Goal: Check status

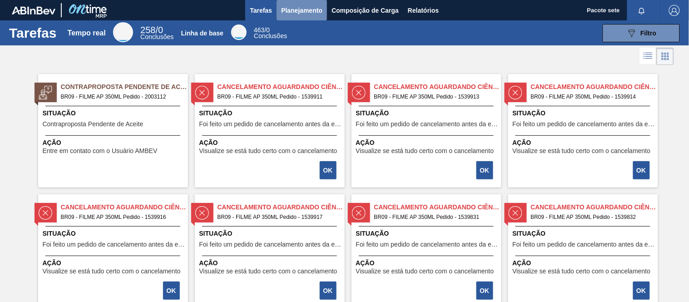
click at [299, 10] on font "Planejamento" at bounding box center [301, 10] width 41 height 7
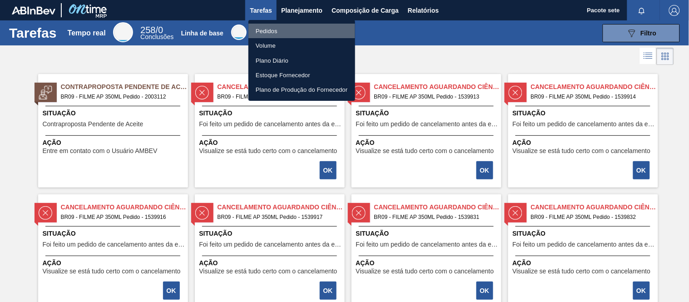
click at [267, 28] on font "Pedidos" at bounding box center [267, 31] width 22 height 7
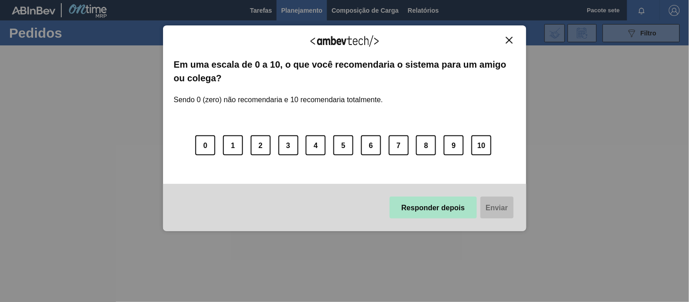
click at [450, 207] on font "Responder depois" at bounding box center [433, 208] width 64 height 8
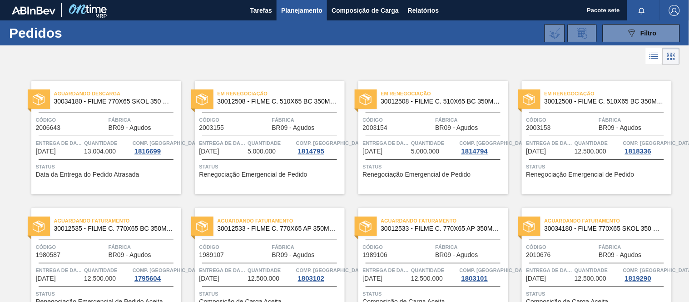
drag, startPoint x: 628, startPoint y: 35, endPoint x: 570, endPoint y: 71, distance: 69.2
click at [628, 34] on icon "089F7B8B-B2A5-4AFE-B5C0-19BA573D28AC" at bounding box center [631, 33] width 11 height 11
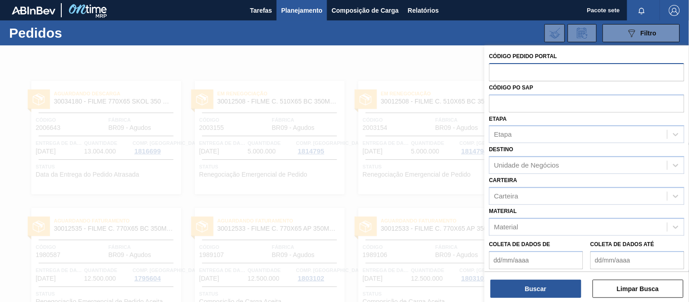
click at [529, 71] on input "text" at bounding box center [586, 71] width 195 height 17
paste input "2006643"
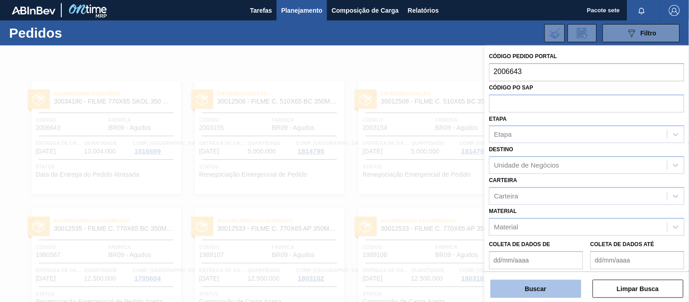
type input "2006643"
click at [504, 288] on button "Buscar" at bounding box center [535, 289] width 91 height 18
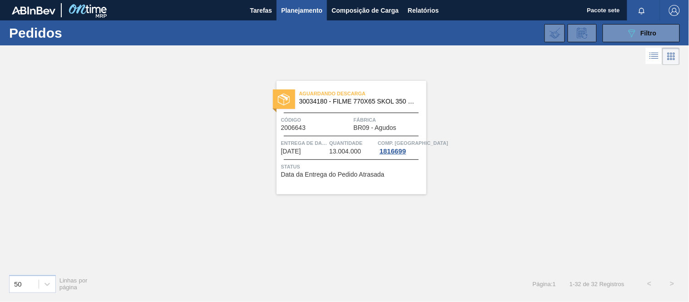
click at [334, 114] on div "Aguardando Descarga 30034180 - FILME 770X65 SKOL 350 MP C12 Código 2006643 Fábr…" at bounding box center [352, 138] width 150 height 114
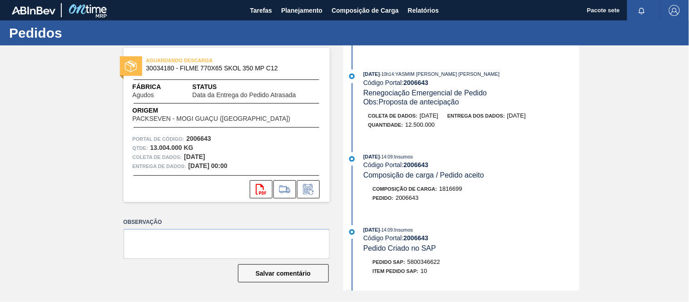
scroll to position [454, 0]
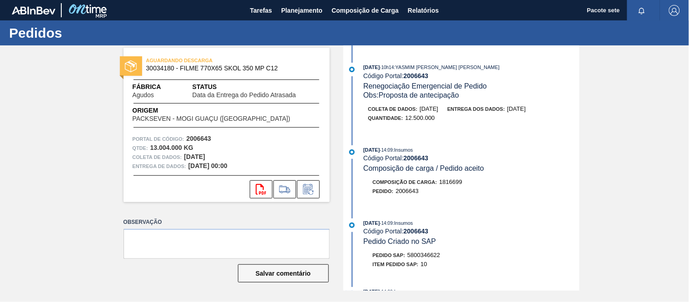
click at [425, 258] on font "5800346622" at bounding box center [423, 255] width 33 height 7
copy font "5800346622"
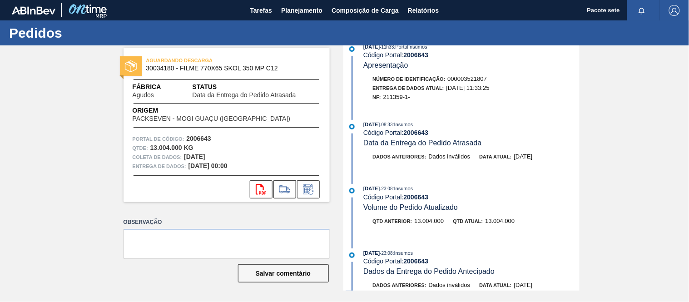
scroll to position [0, 0]
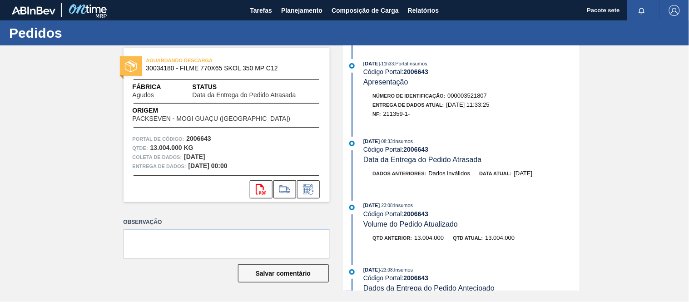
click at [392, 114] on font "211359-1-" at bounding box center [396, 113] width 27 height 7
copy font "211359"
